Goal: Transaction & Acquisition: Purchase product/service

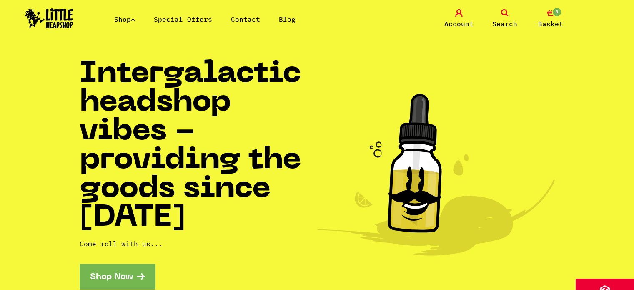
click at [502, 14] on icon at bounding box center [505, 13] width 8 height 8
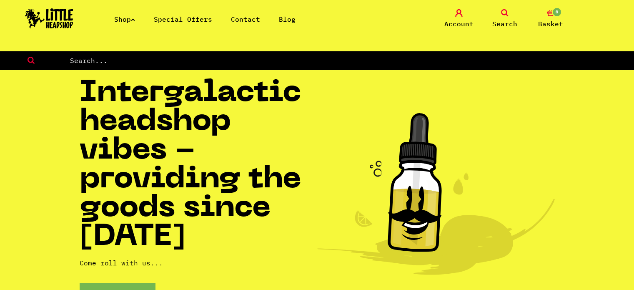
click at [502, 14] on icon at bounding box center [505, 13] width 8 height 8
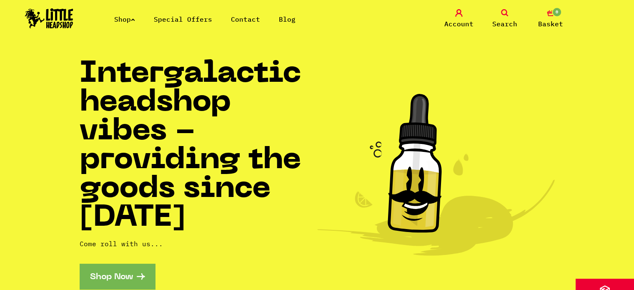
click at [502, 14] on icon at bounding box center [505, 13] width 8 height 8
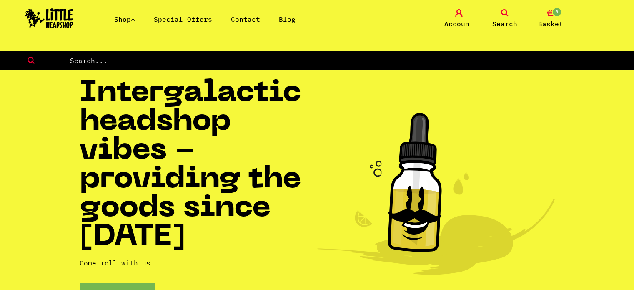
click at [409, 60] on input "text" at bounding box center [351, 60] width 565 height 11
type input "cbd"
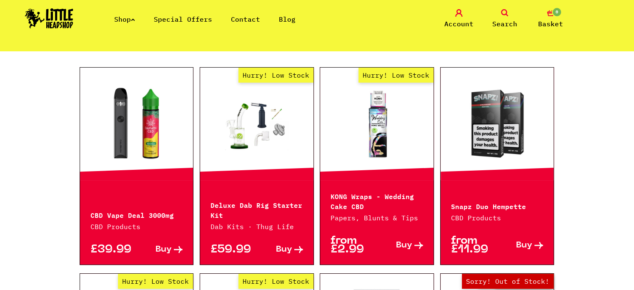
scroll to position [447, 0]
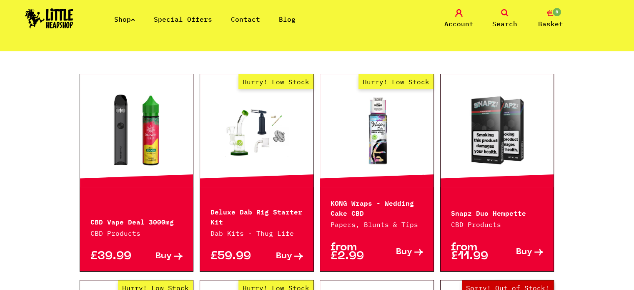
click at [143, 118] on link at bounding box center [136, 130] width 113 height 83
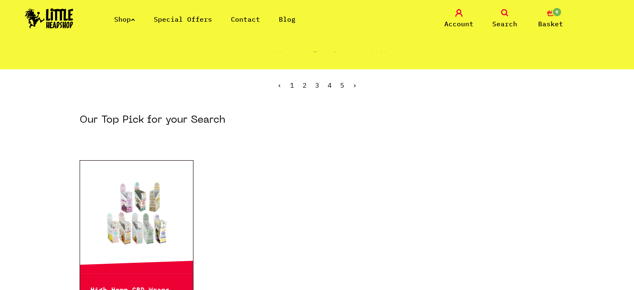
scroll to position [0, 0]
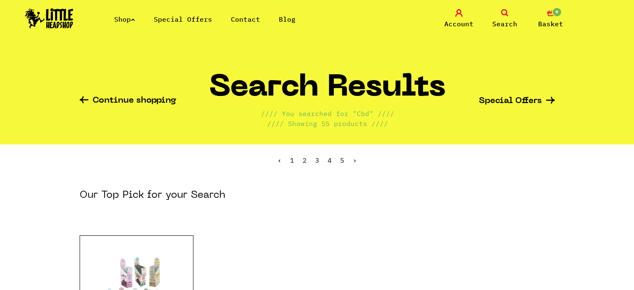
click at [502, 12] on icon at bounding box center [505, 13] width 8 height 8
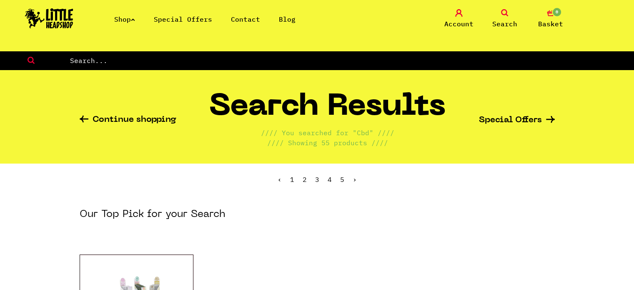
click at [502, 12] on icon at bounding box center [505, 13] width 8 height 8
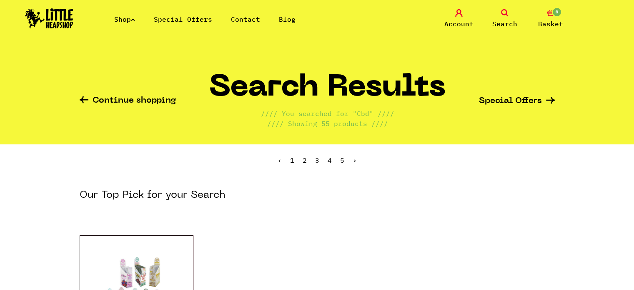
click at [502, 12] on icon at bounding box center [505, 13] width 8 height 8
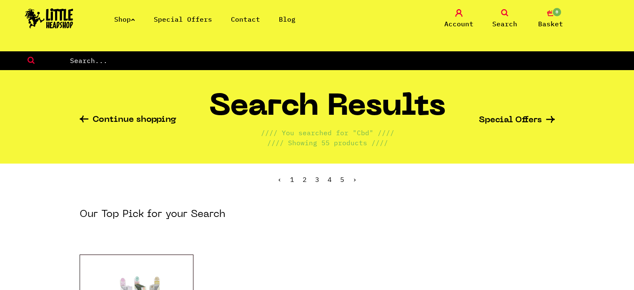
click at [110, 113] on div "Continue shopping Search Results //// You searched for "Cbd" //// //// Showing …" at bounding box center [317, 116] width 475 height 93
click at [110, 119] on link "Continue shopping" at bounding box center [128, 120] width 97 height 10
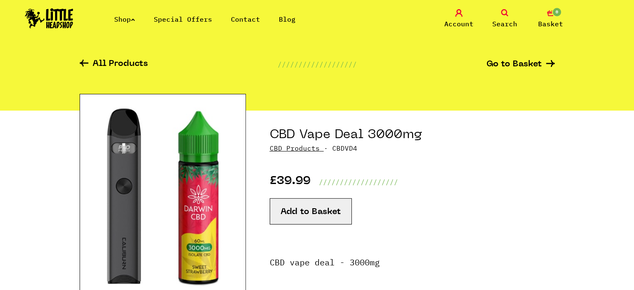
scroll to position [58, 0]
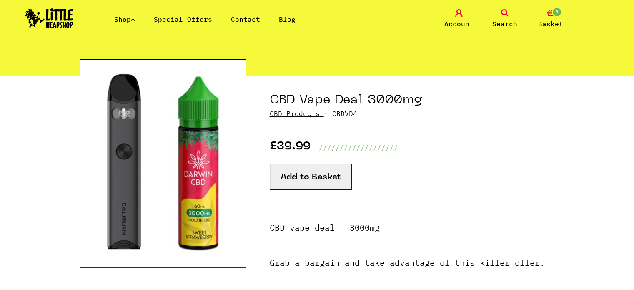
drag, startPoint x: 633, startPoint y: 70, endPoint x: 635, endPoint y: 80, distance: 11.0
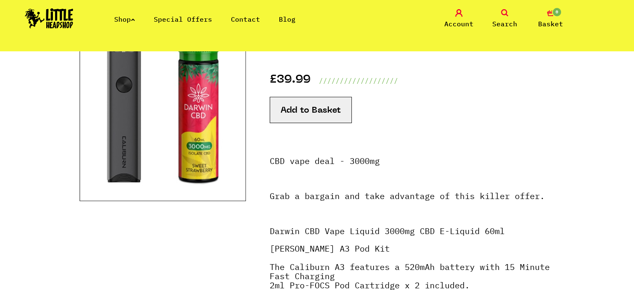
scroll to position [0, 0]
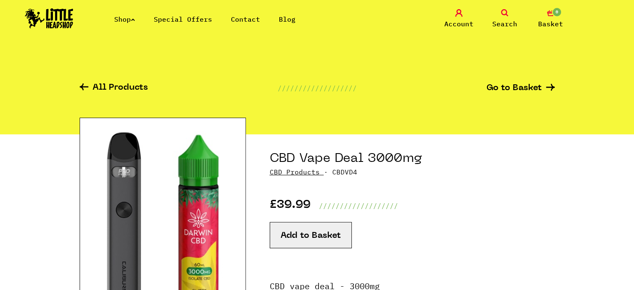
click at [301, 240] on button "Add to Basket" at bounding box center [311, 235] width 82 height 26
